Goal: Task Accomplishment & Management: Use online tool/utility

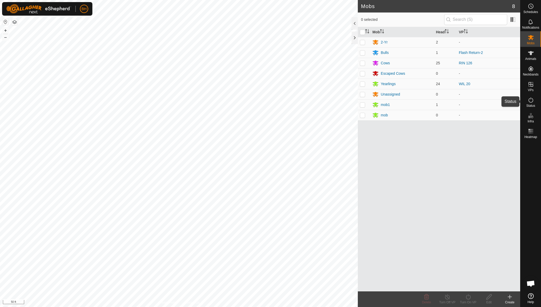
click at [531, 97] on es-activation-svg-icon at bounding box center [530, 100] width 9 height 8
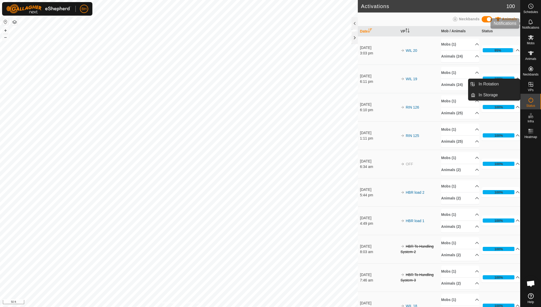
click at [532, 23] on icon at bounding box center [531, 22] width 6 height 6
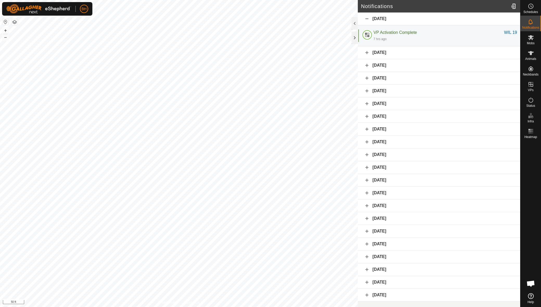
click at [368, 54] on div "[DATE]" at bounding box center [439, 52] width 162 height 13
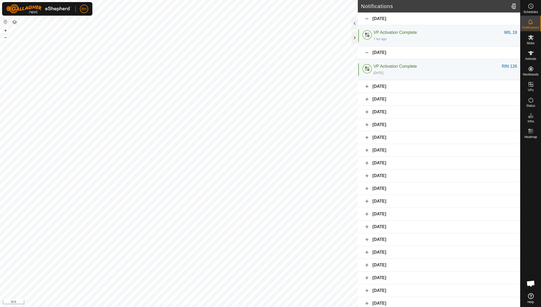
click at [366, 53] on div "[DATE]" at bounding box center [439, 52] width 162 height 13
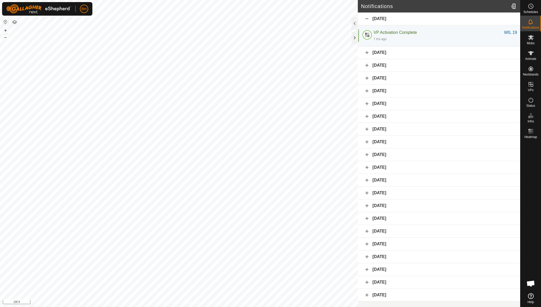
click at [369, 53] on div "[DATE]" at bounding box center [439, 52] width 162 height 13
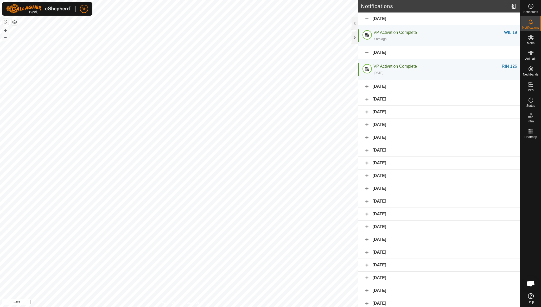
click at [365, 86] on div "[DATE]" at bounding box center [439, 86] width 162 height 13
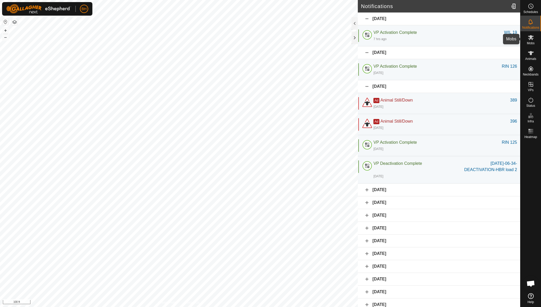
click at [532, 45] on span "Mobs" at bounding box center [531, 43] width 8 height 3
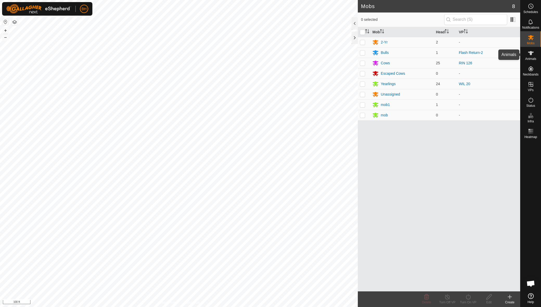
click at [532, 59] on span "Animals" at bounding box center [530, 58] width 11 height 3
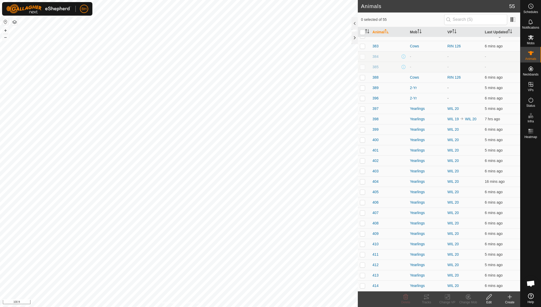
scroll to position [235, 0]
click at [375, 47] on span "383" at bounding box center [375, 46] width 6 height 5
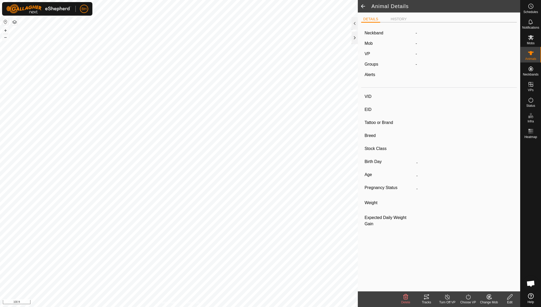
type input "383"
type input "-"
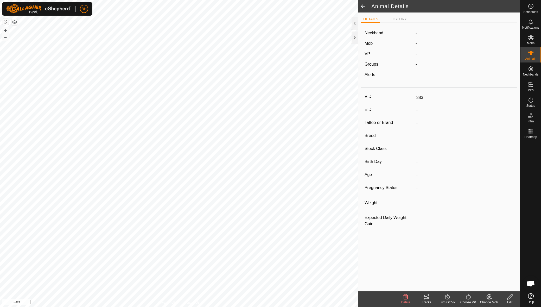
type input "0 kg"
type input "-"
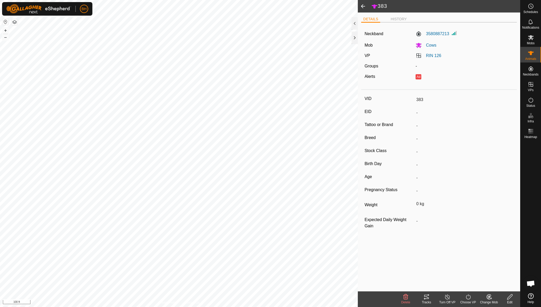
click at [427, 296] on icon at bounding box center [426, 296] width 6 height 6
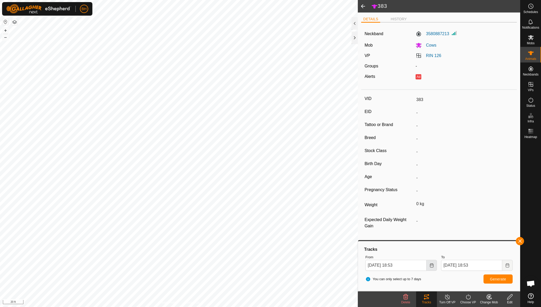
click at [431, 266] on icon "Choose Date" at bounding box center [431, 265] width 4 height 4
click at [384, 200] on span "8" at bounding box center [382, 199] width 8 height 8
click at [397, 265] on input "[DATE] 18:53" at bounding box center [395, 265] width 61 height 11
type input "[DATE] 12:53"
click at [495, 277] on span "Generate" at bounding box center [498, 279] width 16 height 4
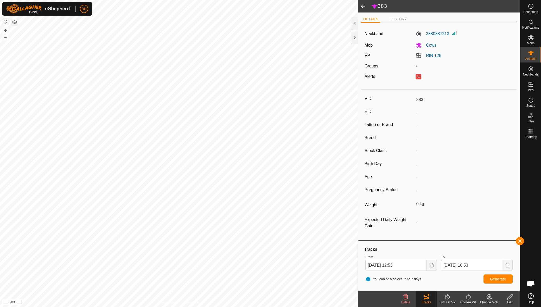
click at [219, 306] on html "BH Schedules Notifications Mobs Animals Neckbands VPs Status Infra Heatmap Help…" at bounding box center [270, 153] width 541 height 307
